Goal: Entertainment & Leisure: Browse casually

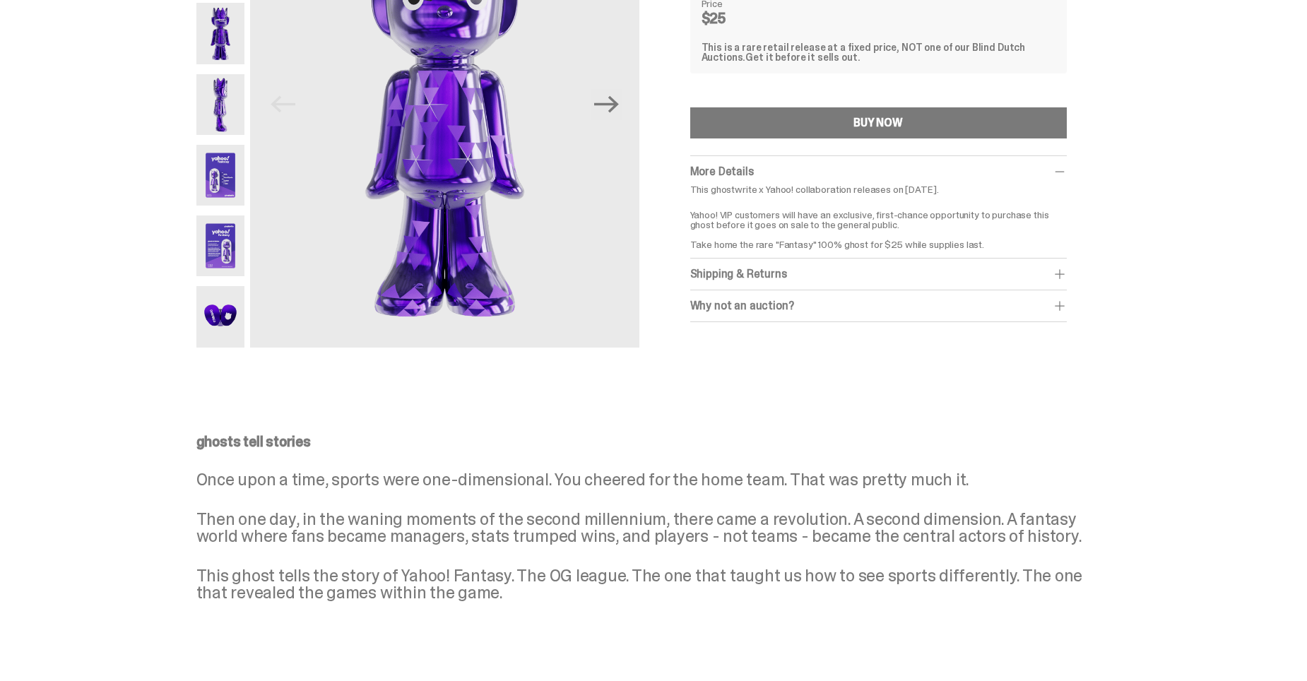
scroll to position [71, 0]
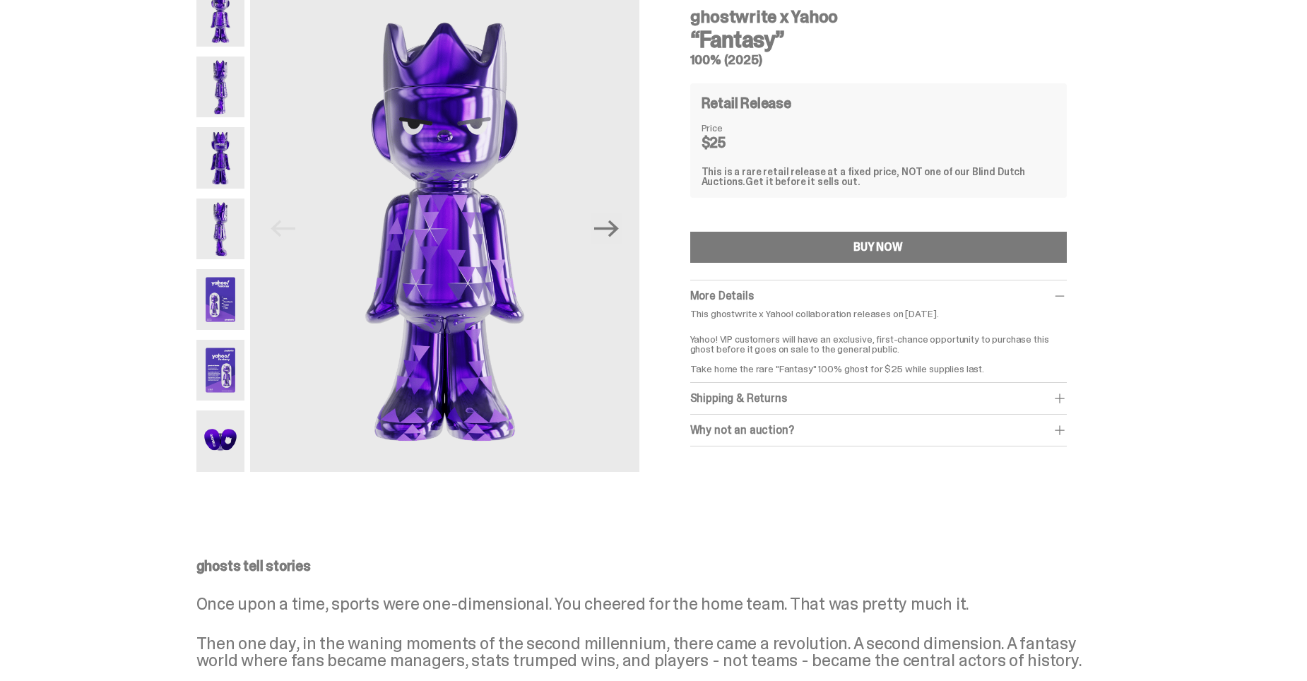
click at [230, 28] on img at bounding box center [220, 16] width 49 height 61
click at [223, 88] on img at bounding box center [220, 87] width 49 height 61
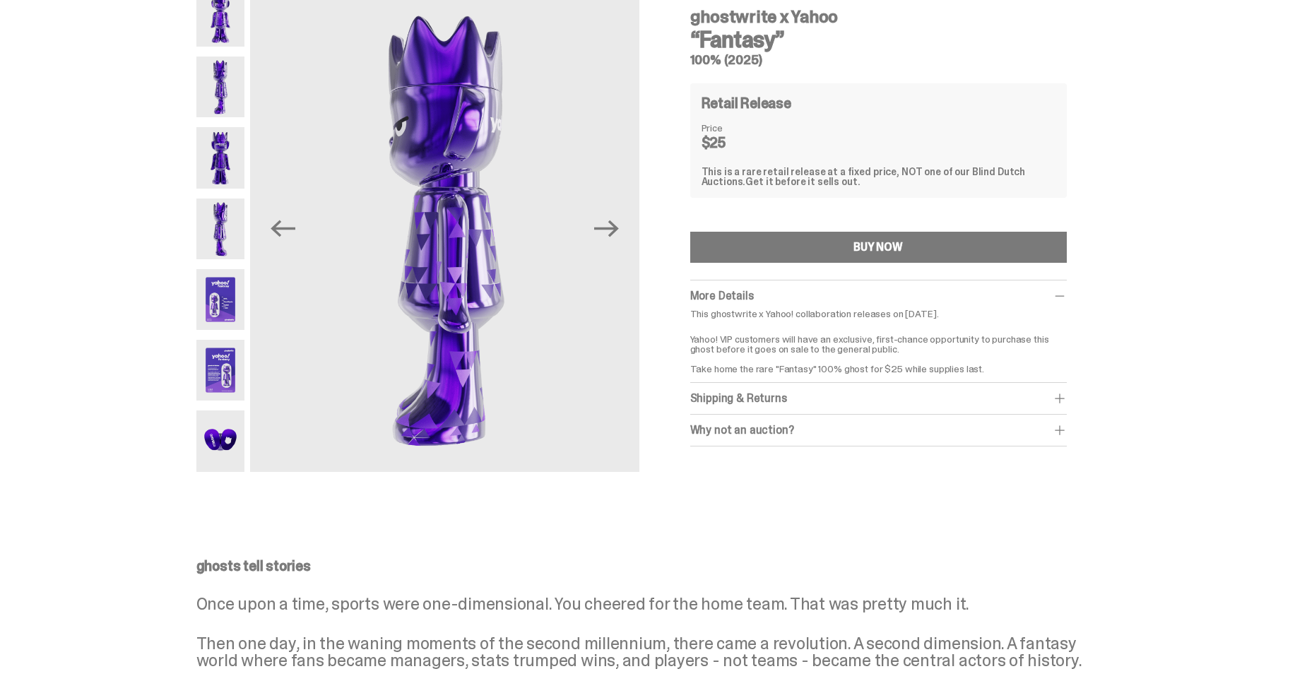
click at [235, 144] on img at bounding box center [220, 157] width 49 height 61
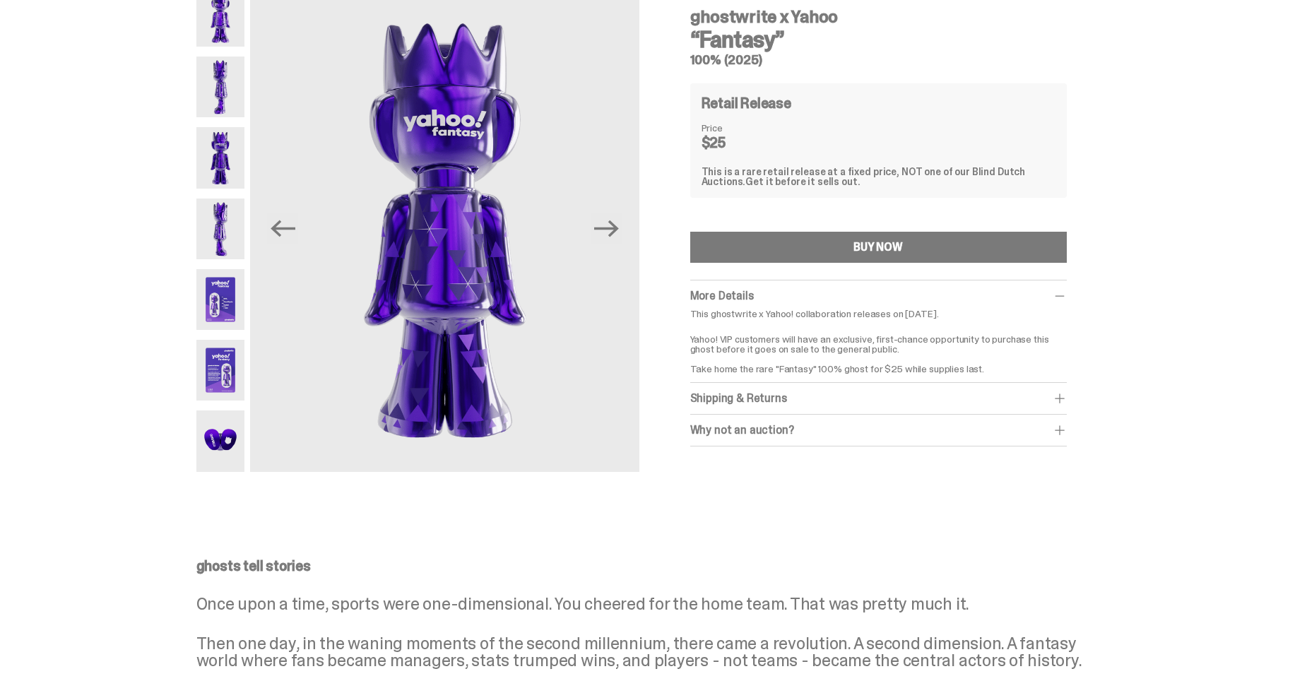
click at [226, 215] on img at bounding box center [220, 228] width 49 height 61
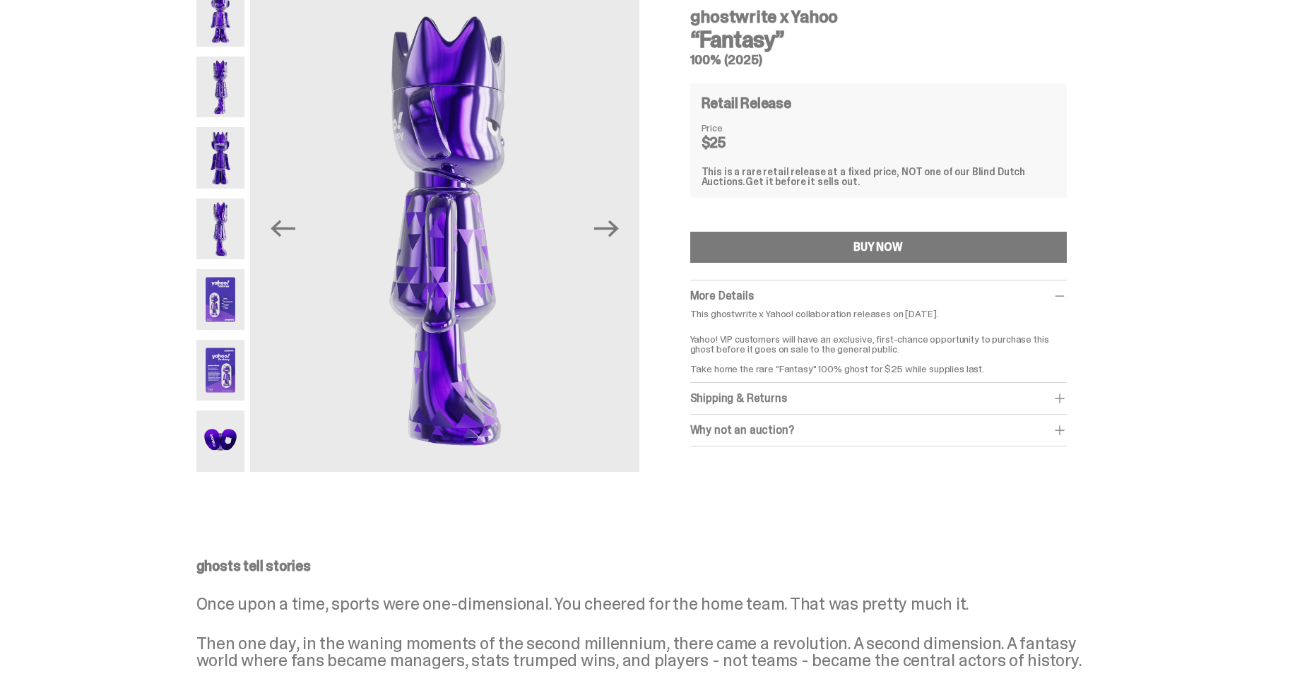
click at [218, 289] on img at bounding box center [220, 299] width 49 height 61
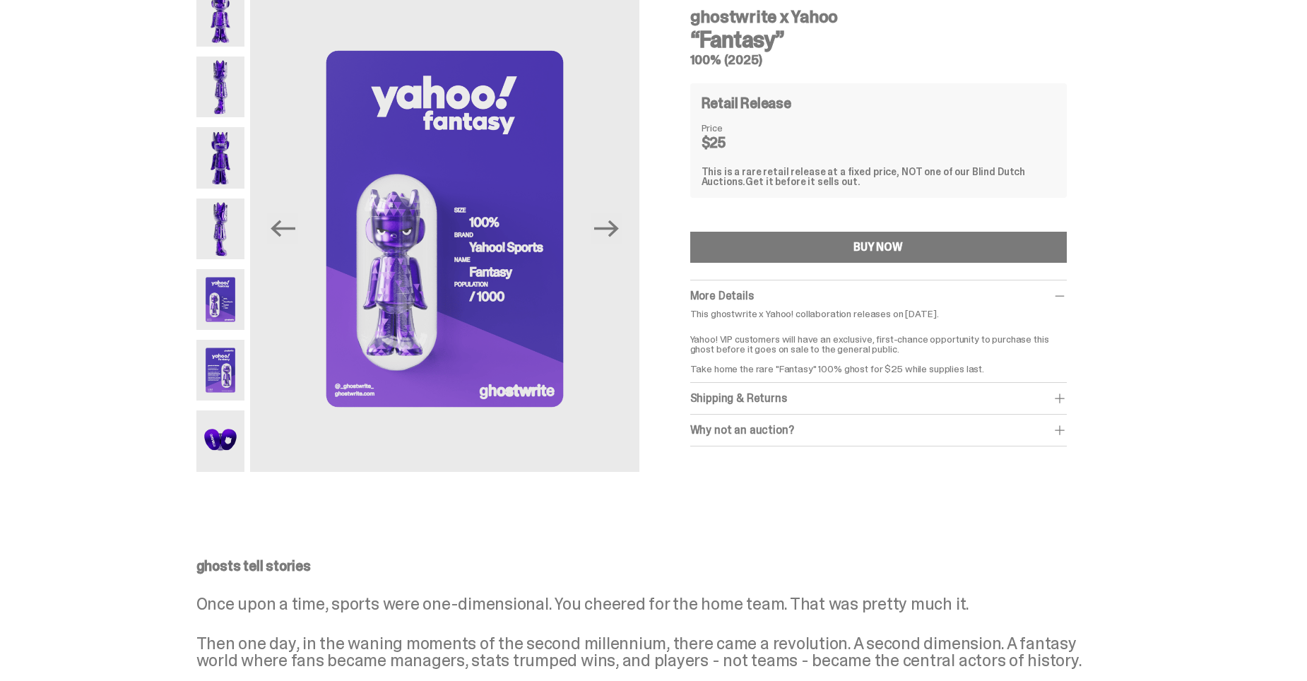
click at [218, 369] on img at bounding box center [220, 370] width 49 height 61
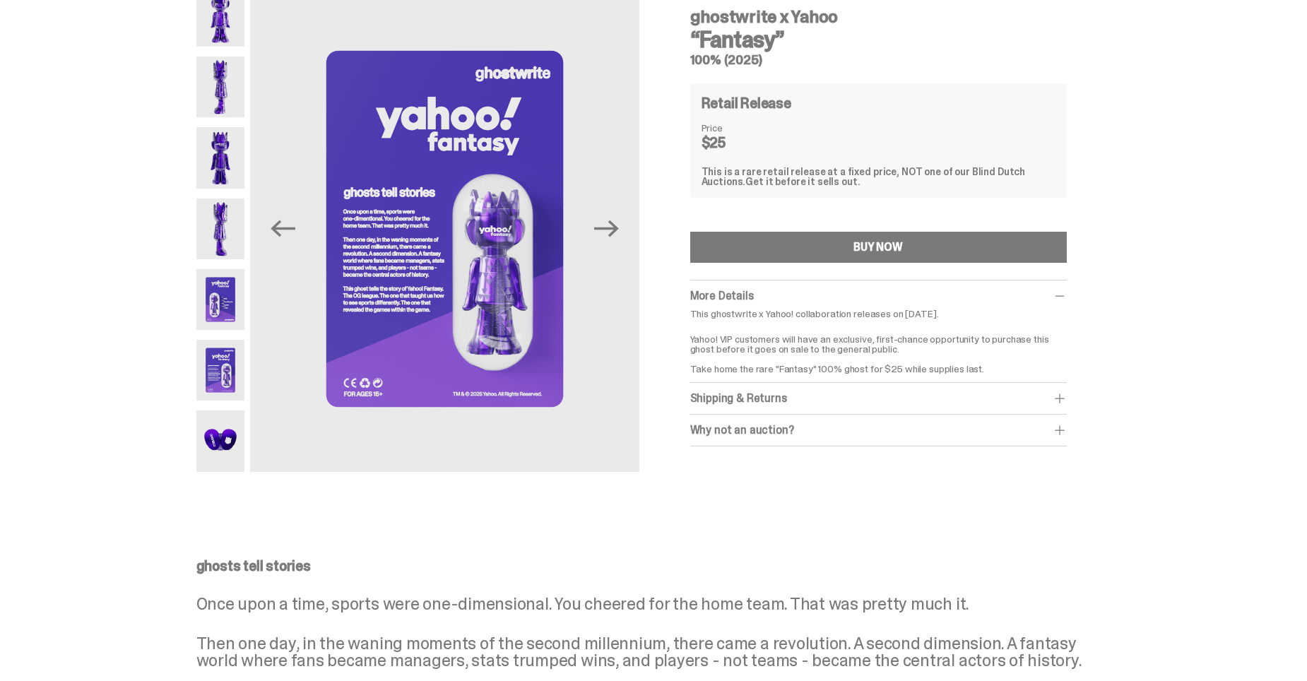
click at [219, 440] on img at bounding box center [220, 440] width 49 height 61
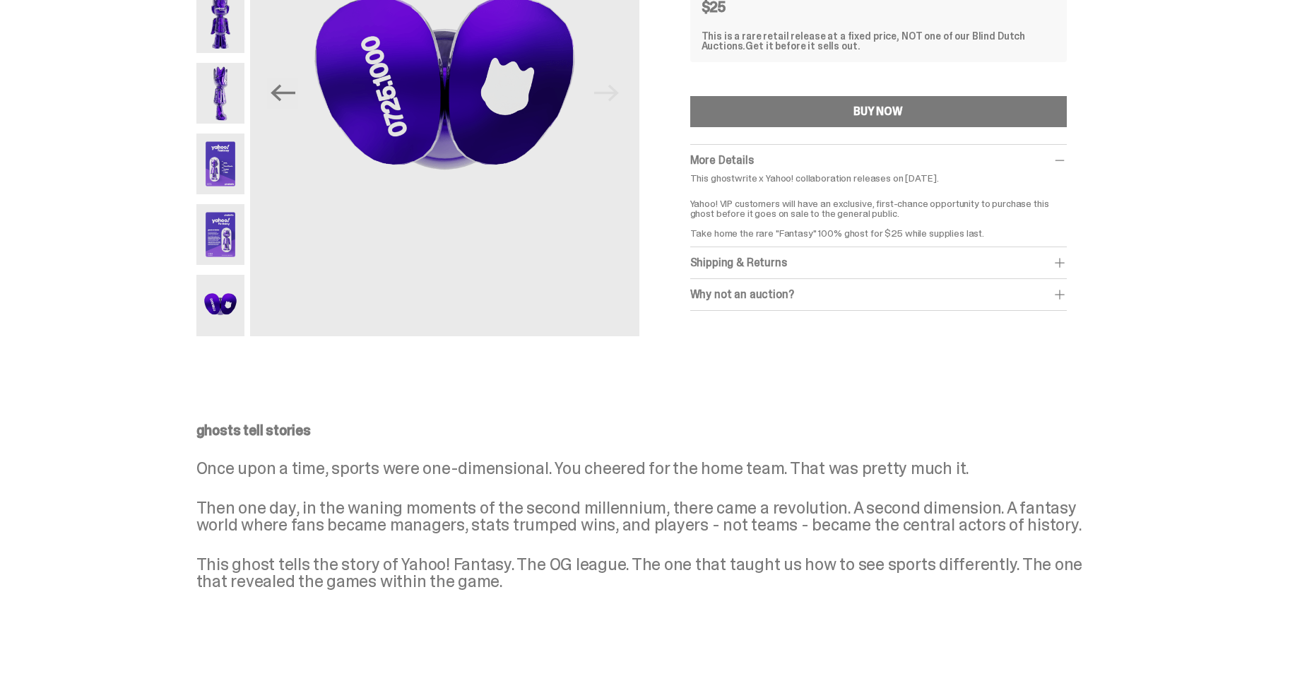
scroll to position [212, 0]
